Goal: Contribute content: Add original content to the website for others to see

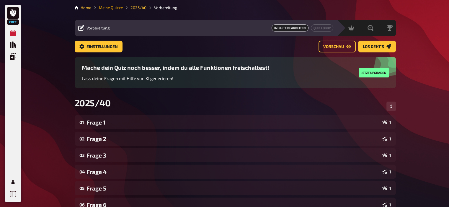
click at [109, 8] on link "Meine Quizze" at bounding box center [111, 7] width 24 height 5
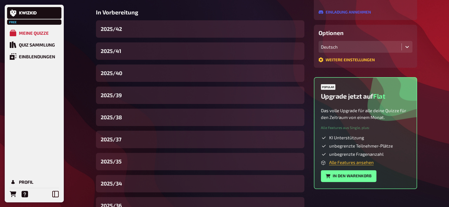
scroll to position [136, 0]
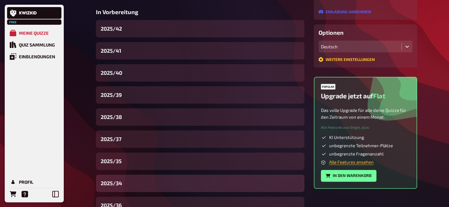
click at [132, 180] on div "2025/34" at bounding box center [200, 183] width 208 height 17
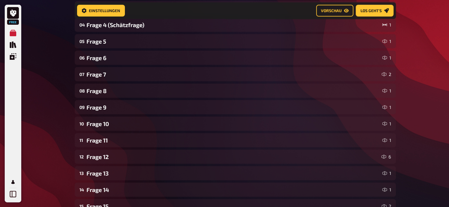
scroll to position [153, 0]
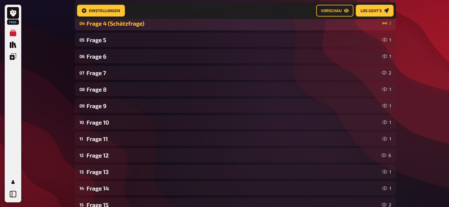
click at [131, 26] on div "Frage 4 (Schätzfrage)" at bounding box center [232, 23] width 293 height 7
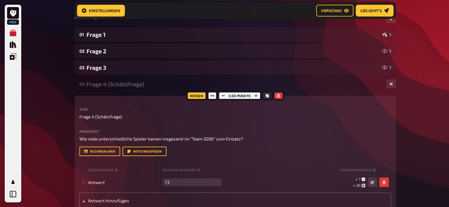
scroll to position [92, 0]
click at [107, 85] on div "Frage 4 (Schätzfrage)" at bounding box center [233, 84] width 295 height 7
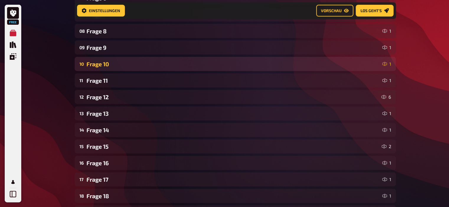
scroll to position [0, 0]
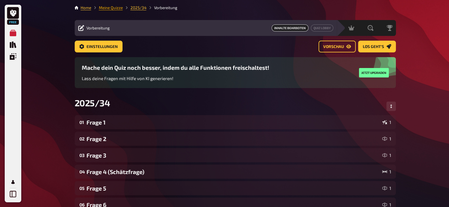
click at [102, 8] on link "Meine Quizze" at bounding box center [111, 7] width 24 height 5
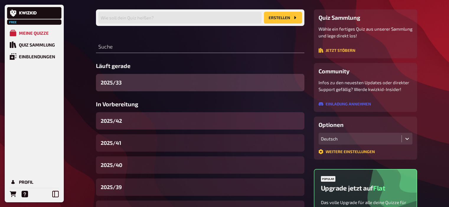
scroll to position [44, 0]
click at [121, 122] on span "2025/42" at bounding box center [111, 121] width 21 height 8
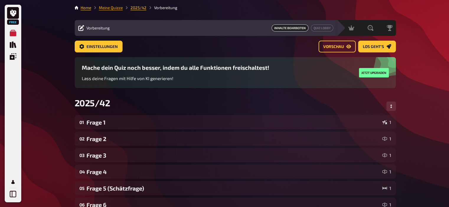
click at [108, 7] on link "Meine Quizze" at bounding box center [111, 7] width 24 height 5
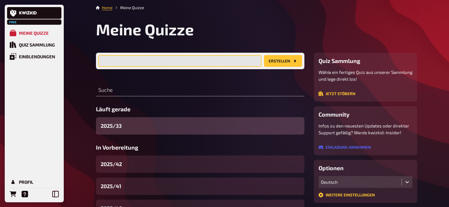
click at [144, 59] on input "text" at bounding box center [179, 61] width 163 height 12
type input "2025/43"
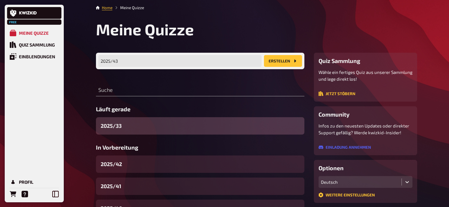
click at [279, 66] on button "Erstellen" at bounding box center [283, 61] width 38 height 12
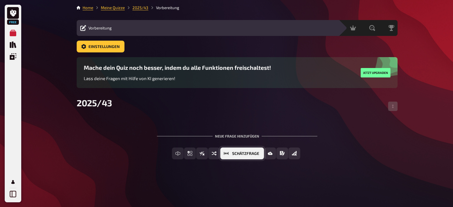
click at [233, 153] on span "Schätzfrage" at bounding box center [245, 154] width 27 height 4
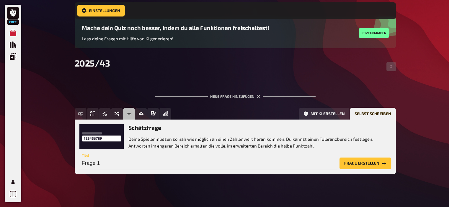
scroll to position [48, 0]
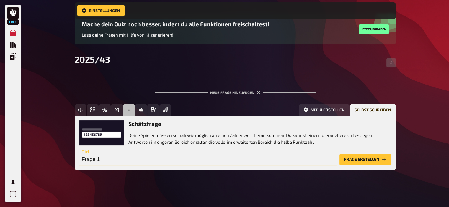
click at [227, 160] on input "Frage 1" at bounding box center [207, 160] width 257 height 12
type input "Frage 2"
click at [372, 155] on button "Frage erstellen" at bounding box center [365, 160] width 52 height 12
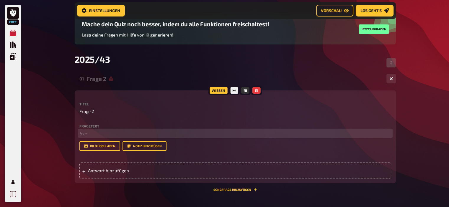
click at [116, 136] on p "﻿ leer" at bounding box center [234, 133] width 311 height 7
click at [160, 134] on span "Wie viele verschiedene Vereine konnten eine Meisterschaft in den [GEOGRAPHIC_DA…" at bounding box center [177, 133] width 197 height 5
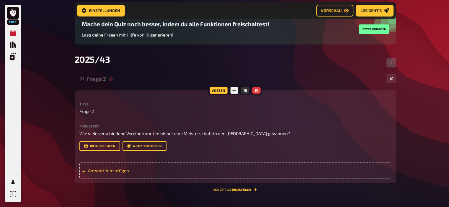
click at [122, 172] on span "Antwort hinzufügen" at bounding box center [134, 170] width 92 height 5
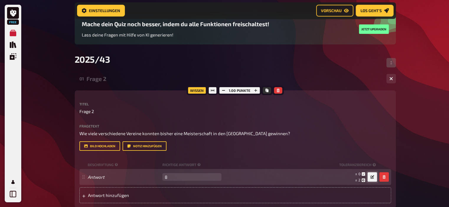
type input "8"
click at [372, 178] on icon "button" at bounding box center [372, 177] width 4 height 4
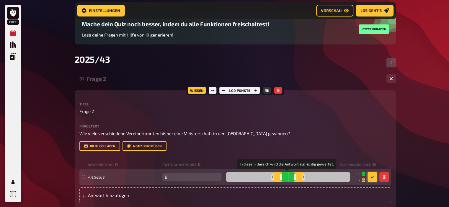
drag, startPoint x: 287, startPoint y: 178, endPoint x: 294, endPoint y: 179, distance: 6.8
click at [294, 179] on div at bounding box center [295, 178] width 2 height 6
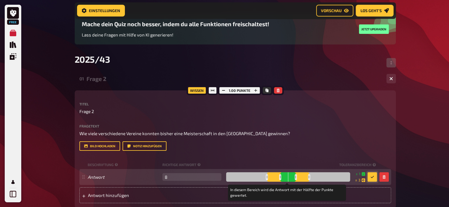
drag, startPoint x: 303, startPoint y: 178, endPoint x: 308, endPoint y: 178, distance: 5.9
click at [308, 178] on div at bounding box center [309, 178] width 2 height 6
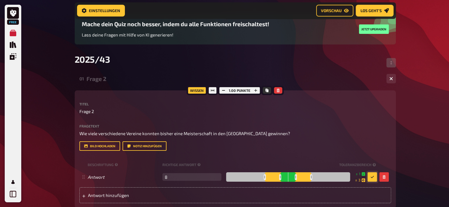
click at [375, 176] on button "button" at bounding box center [371, 177] width 9 height 9
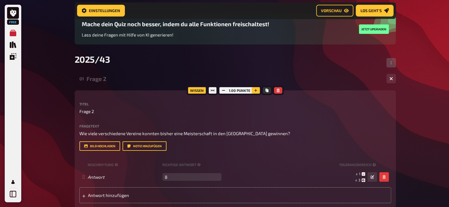
click at [255, 88] on button "button" at bounding box center [255, 90] width 8 height 6
click at [255, 88] on button "button" at bounding box center [256, 90] width 8 height 6
